Goal: Task Accomplishment & Management: Manage account settings

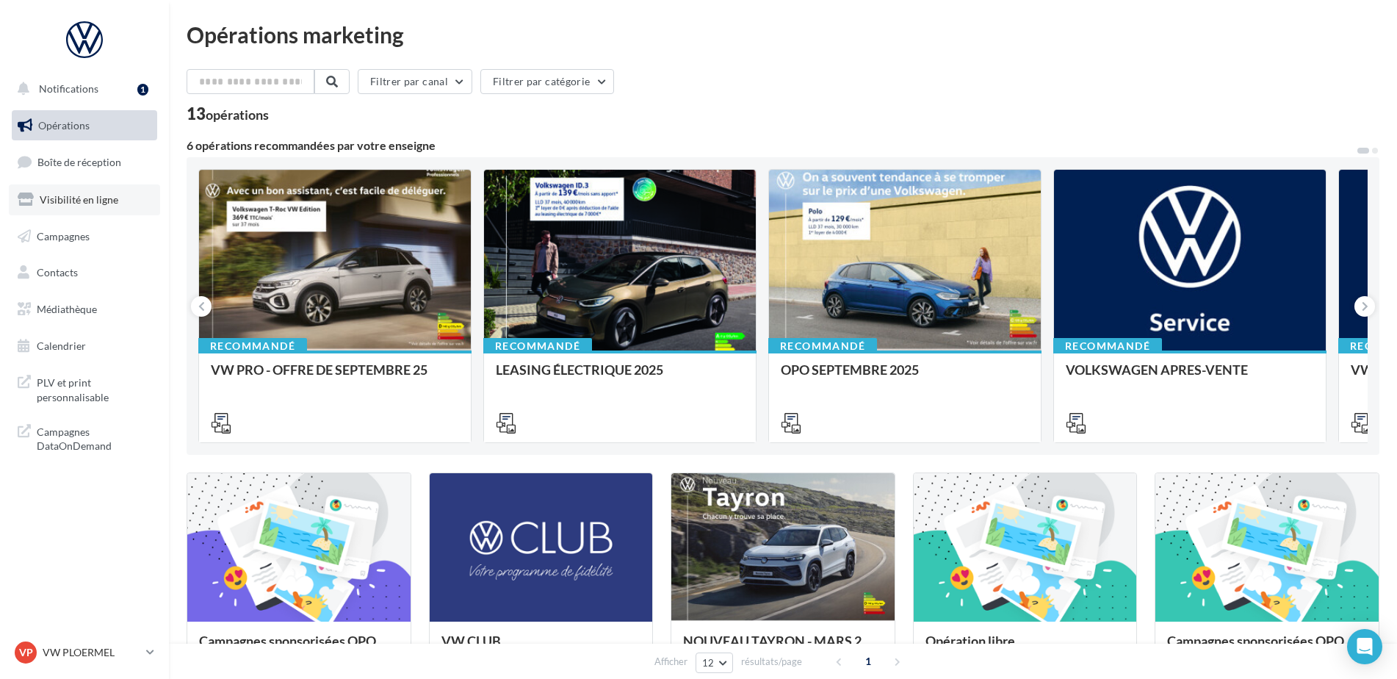
click at [96, 203] on span "Visibilité en ligne" at bounding box center [79, 199] width 79 height 12
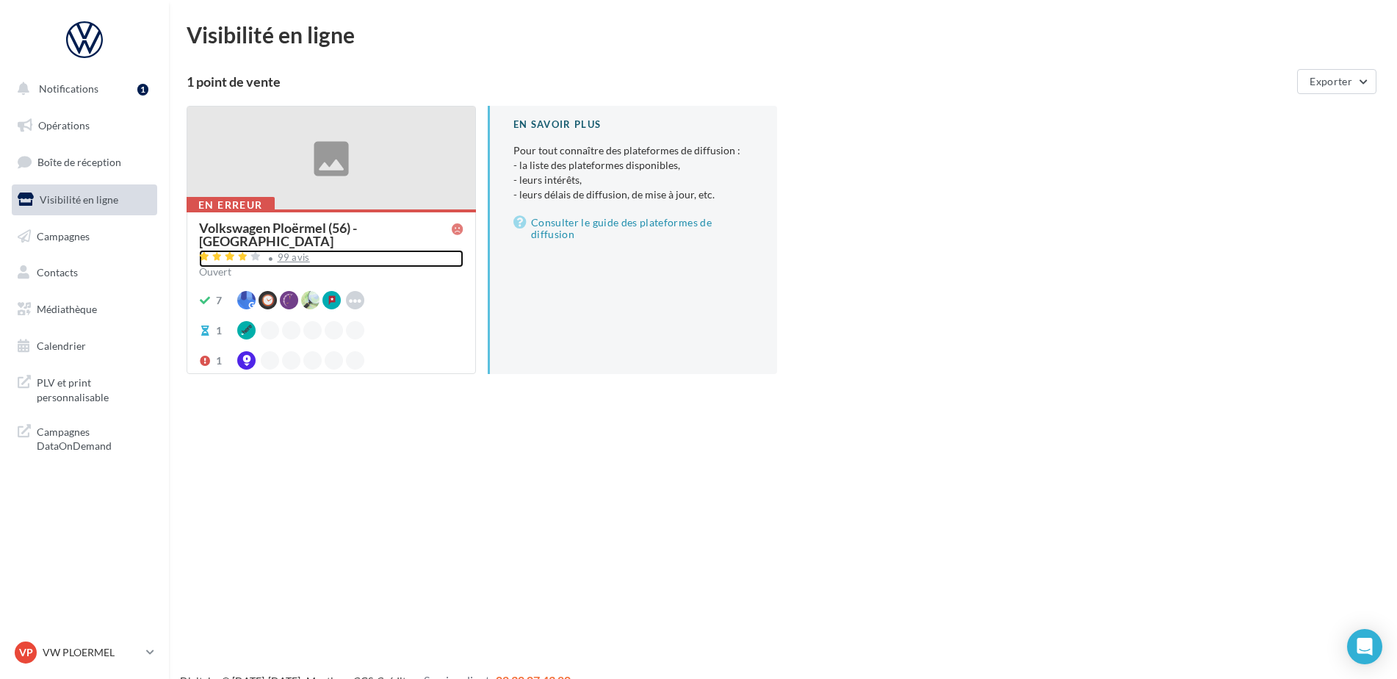
click at [301, 253] on div "99 avis" at bounding box center [294, 258] width 32 height 10
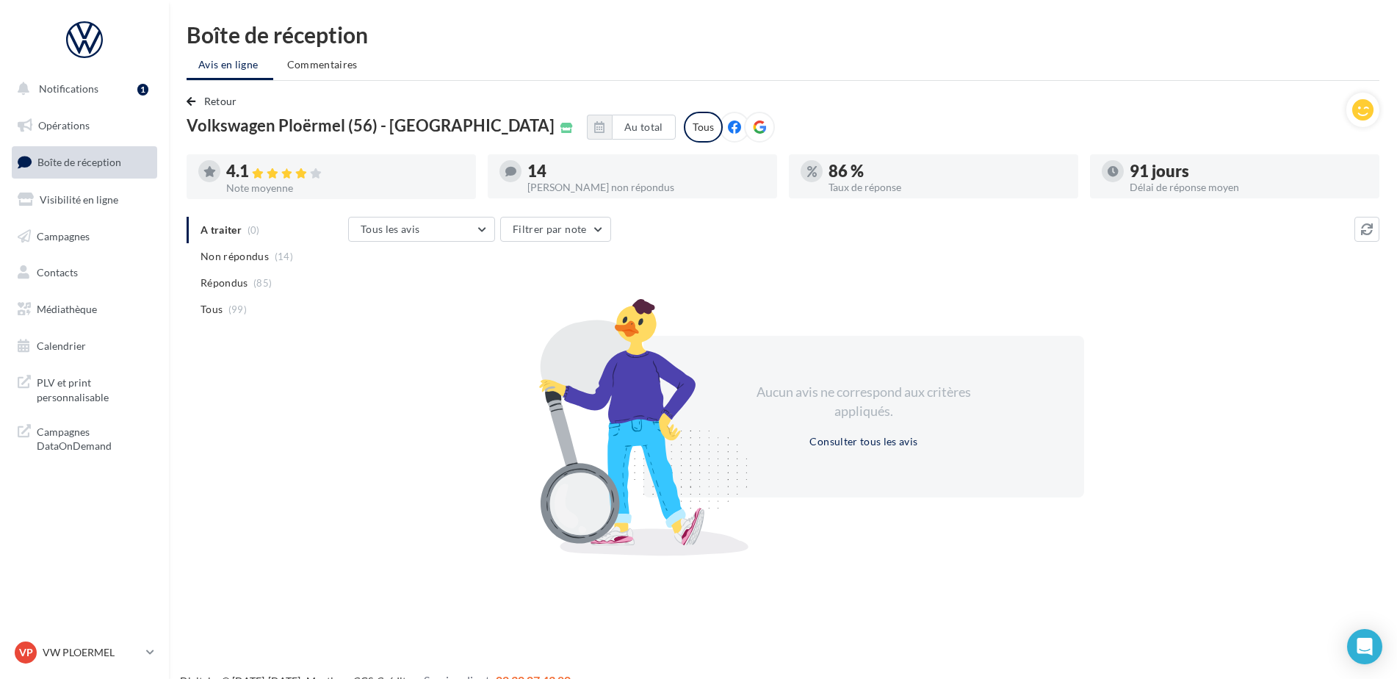
click at [82, 637] on nav "Notifications 1 Opérations Boîte de réception Visibilité en ligne Campagnes Con…" at bounding box center [84, 339] width 169 height 679
click at [87, 648] on p "VW PLOERMEL" at bounding box center [92, 652] width 98 height 15
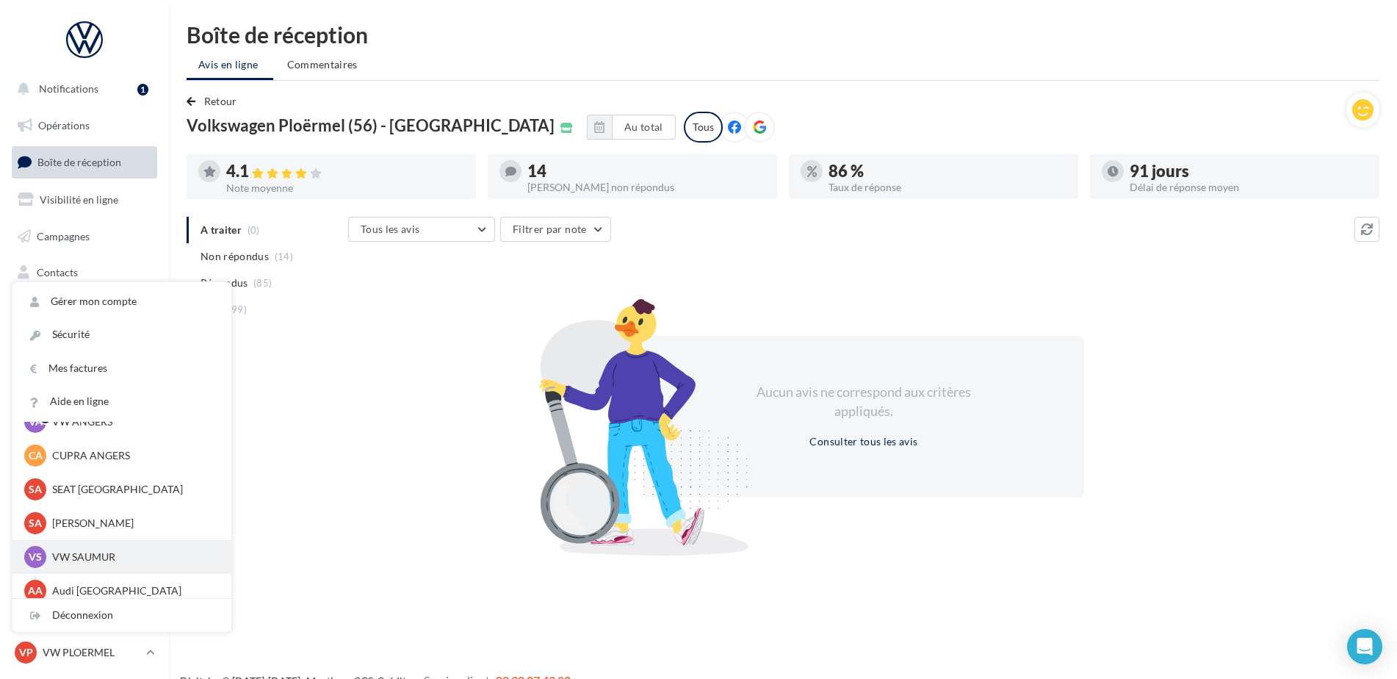
scroll to position [135, 0]
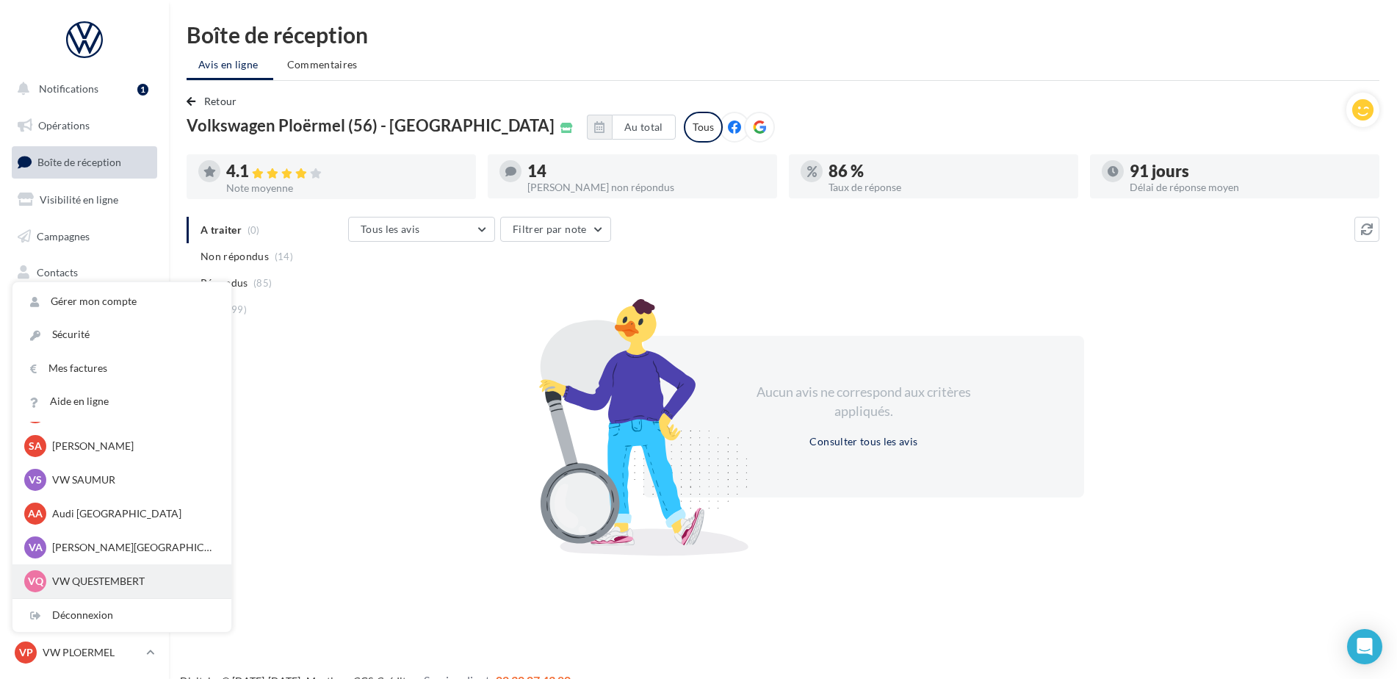
click at [95, 581] on p "VW QUESTEMBERT" at bounding box center [133, 581] width 162 height 15
